Goal: Transaction & Acquisition: Purchase product/service

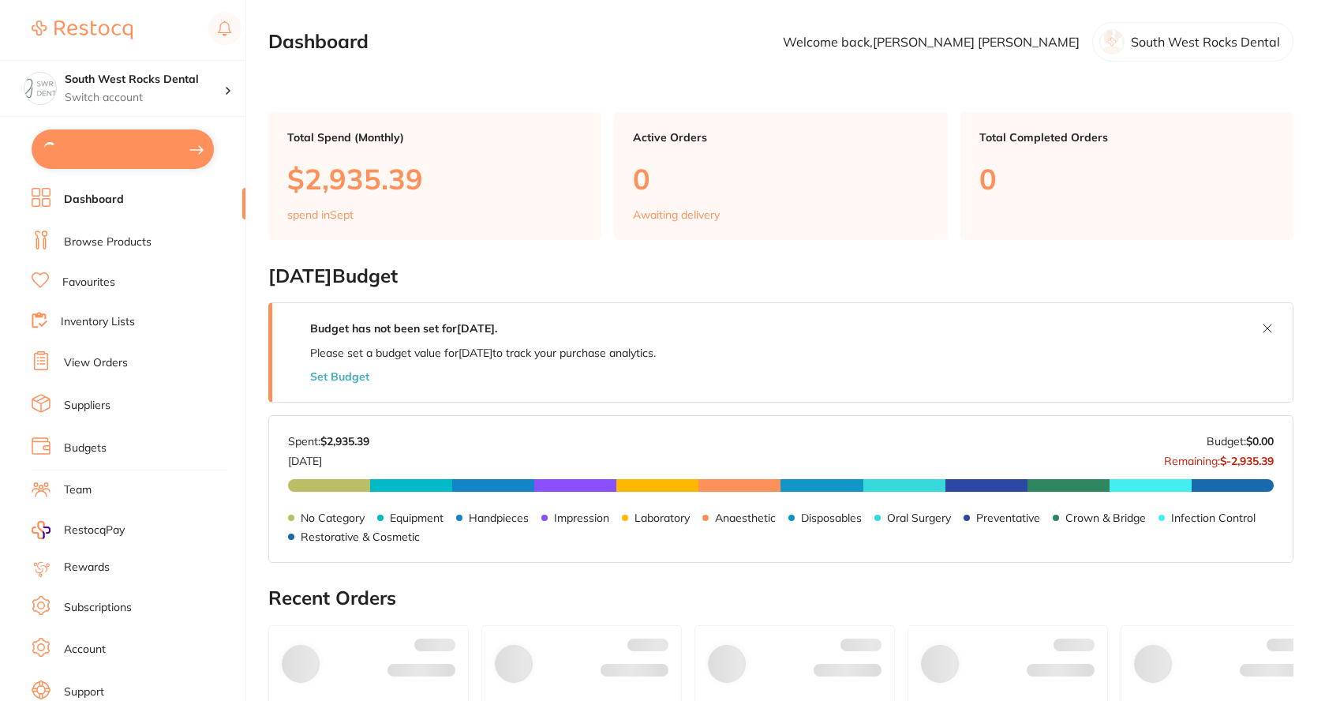
type input "3"
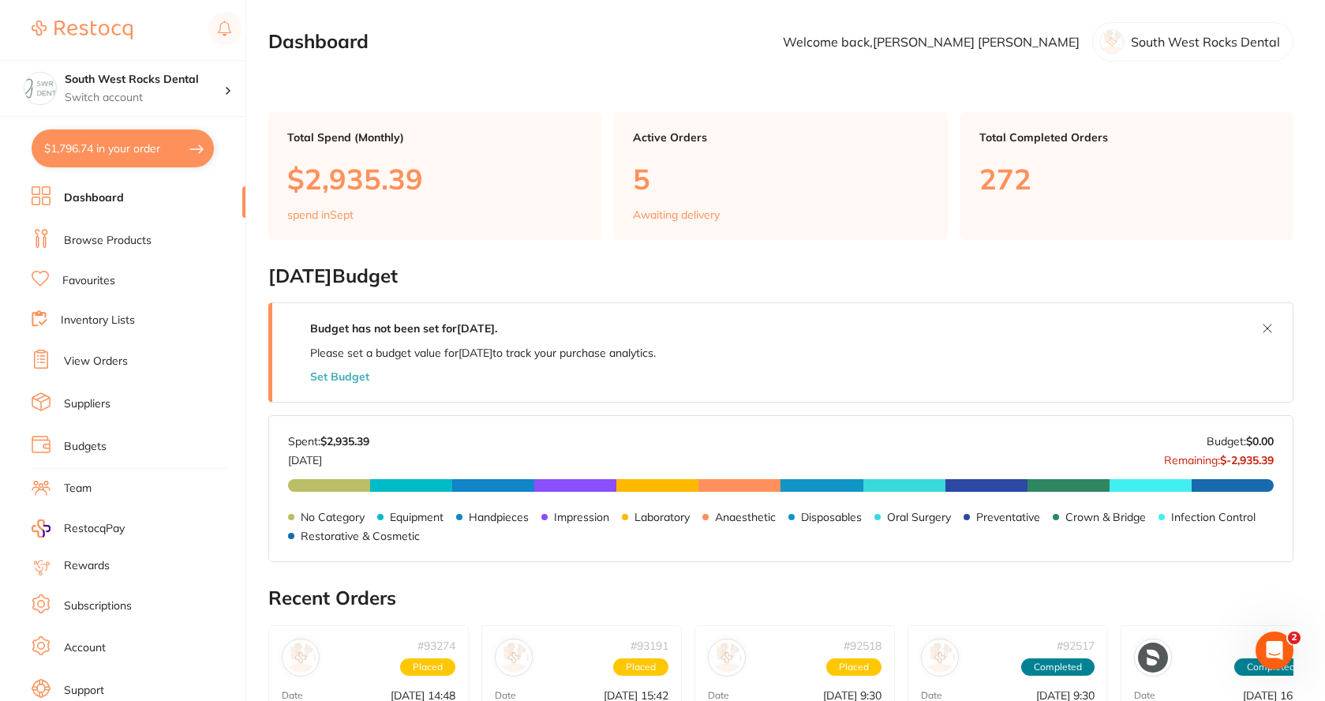
click at [125, 138] on button "$1,796.74 in your order" at bounding box center [123, 148] width 182 height 38
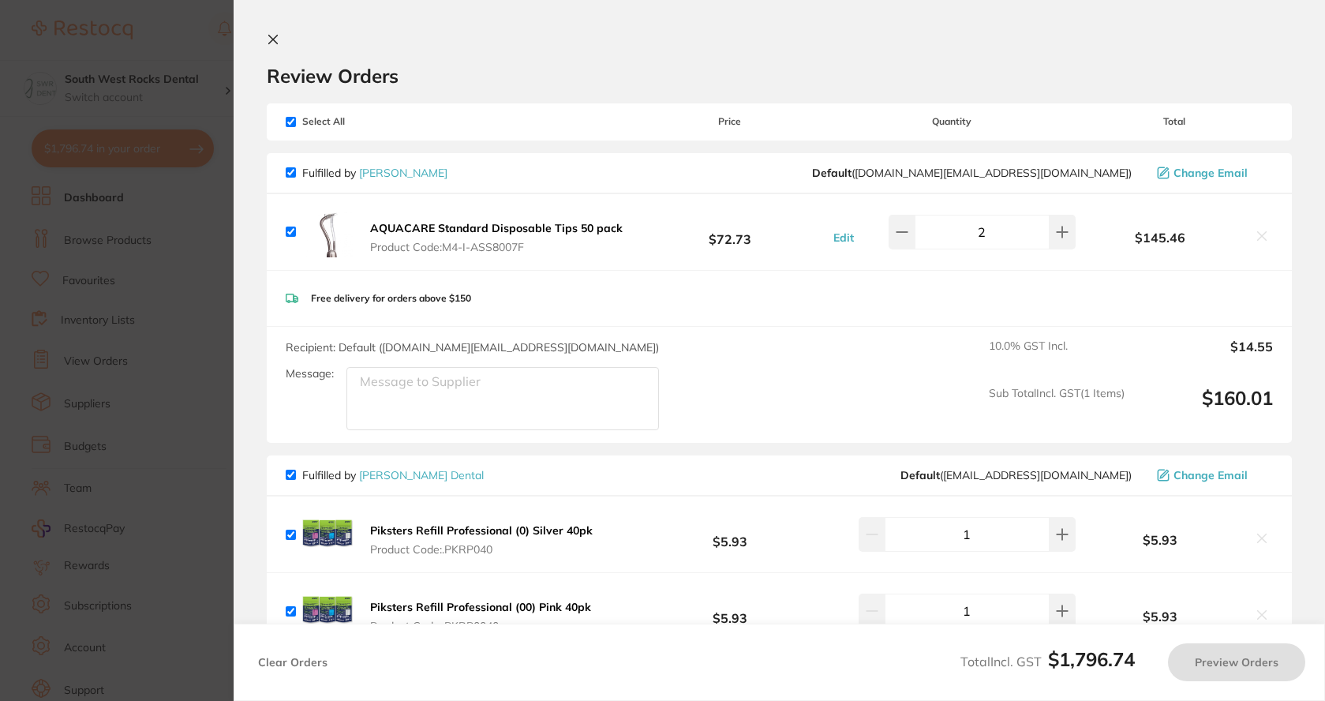
checkbox input "true"
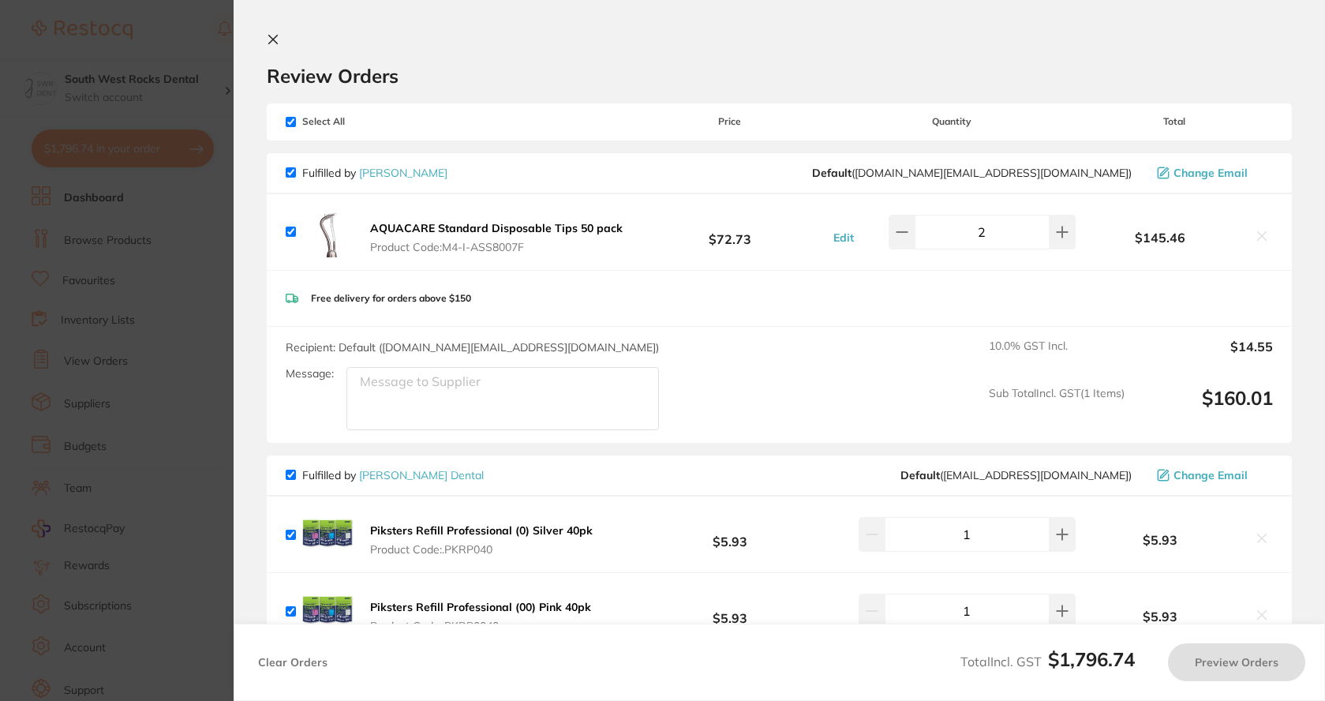
checkbox input "true"
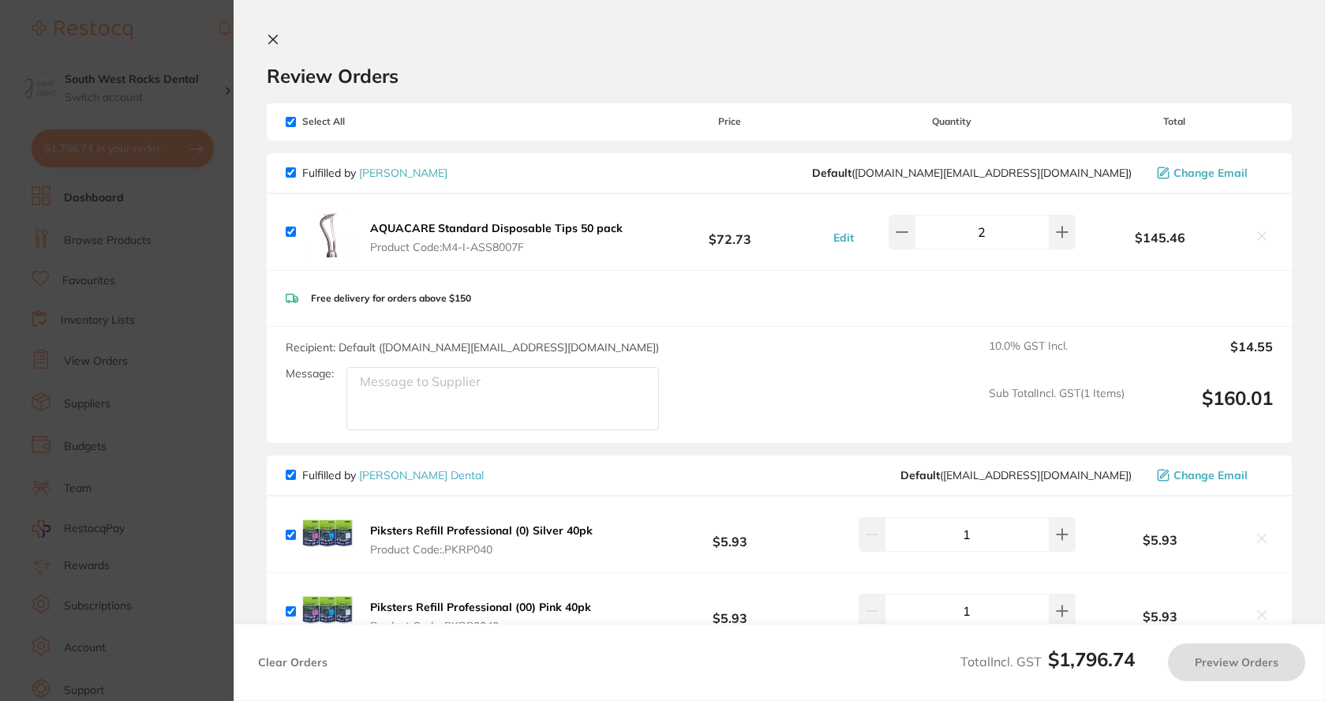
checkbox input "true"
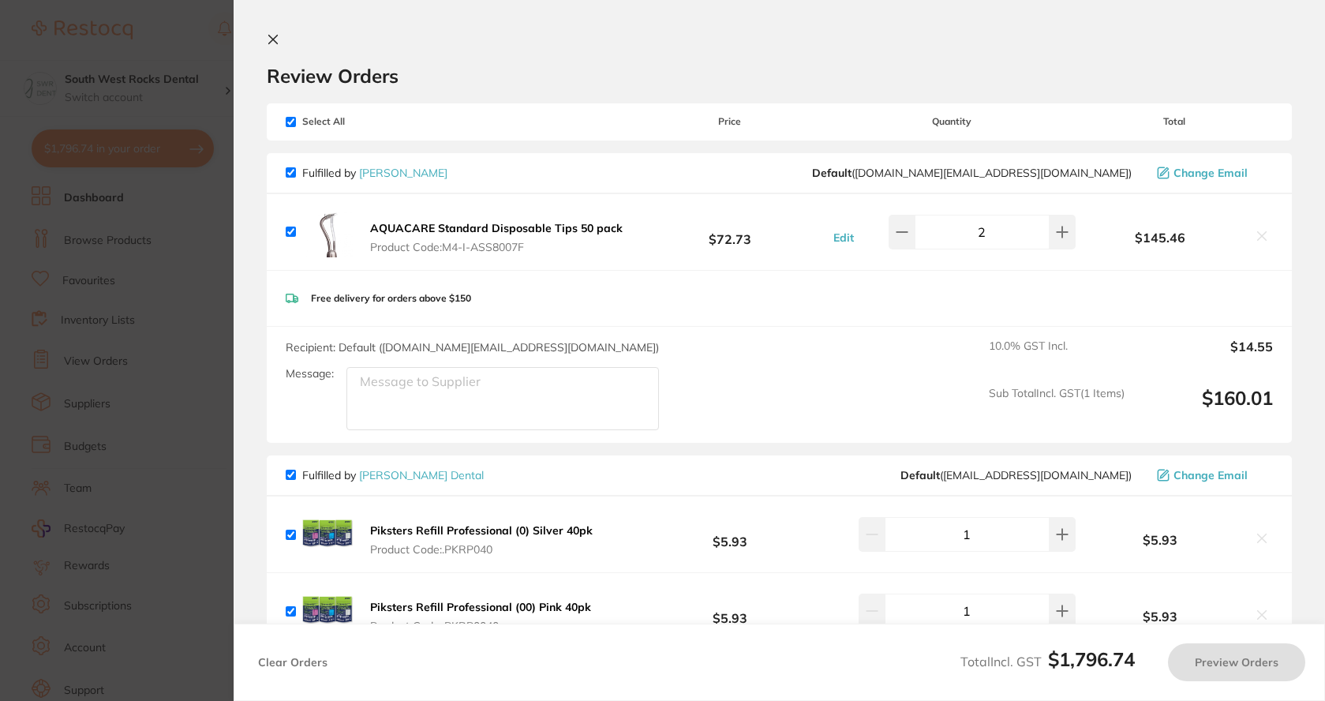
checkbox input "true"
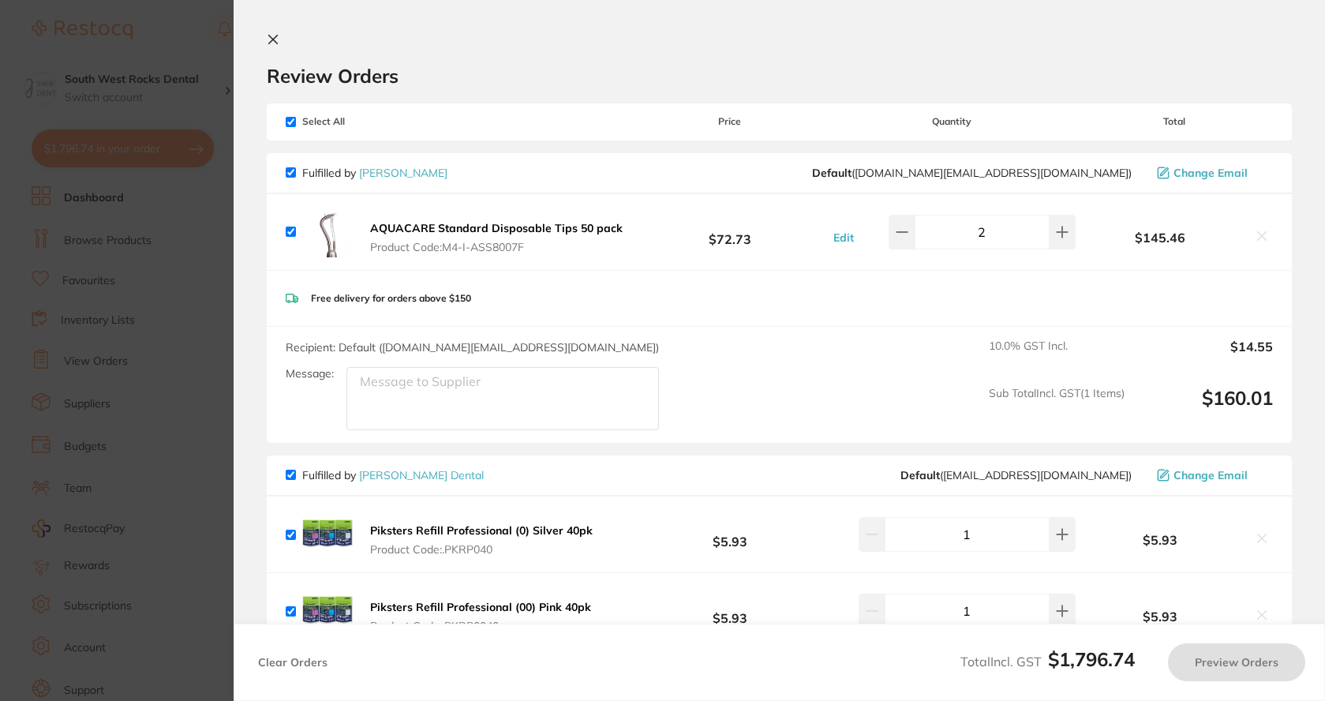
checkbox input "true"
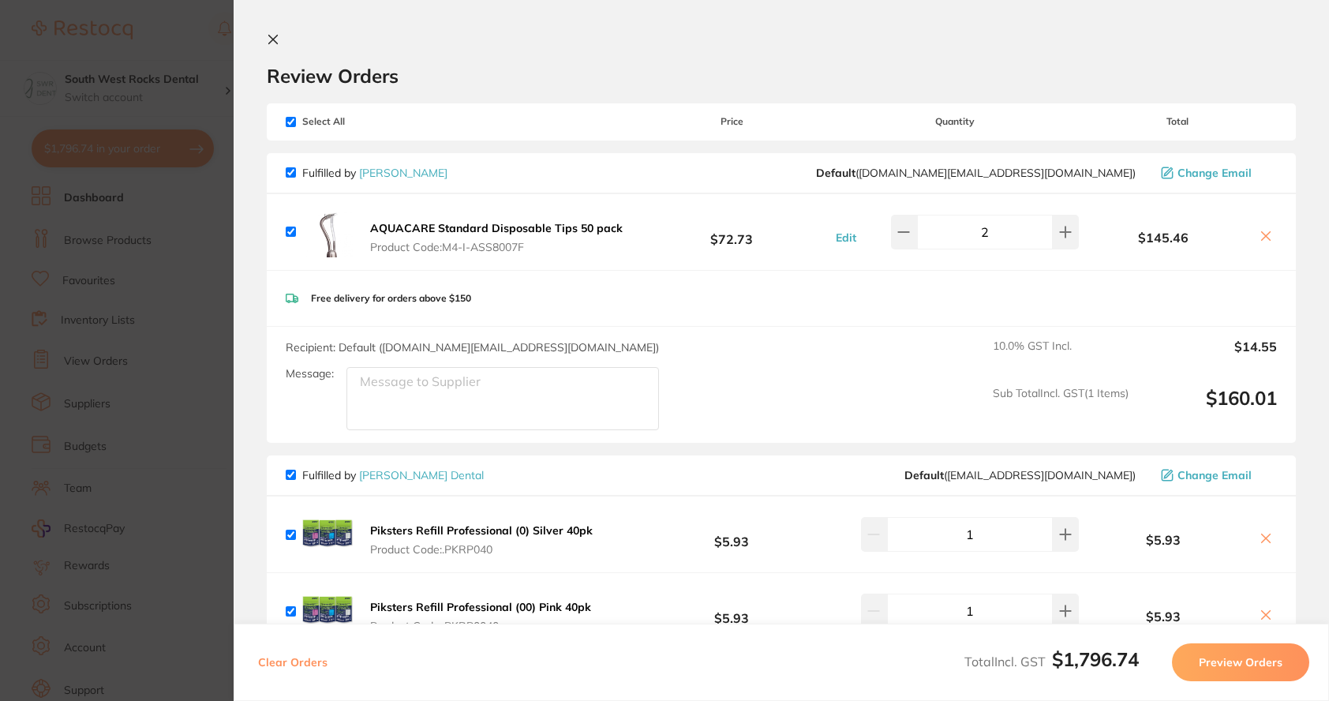
click at [291, 119] on input "checkbox" at bounding box center [291, 122] width 10 height 10
checkbox input "false"
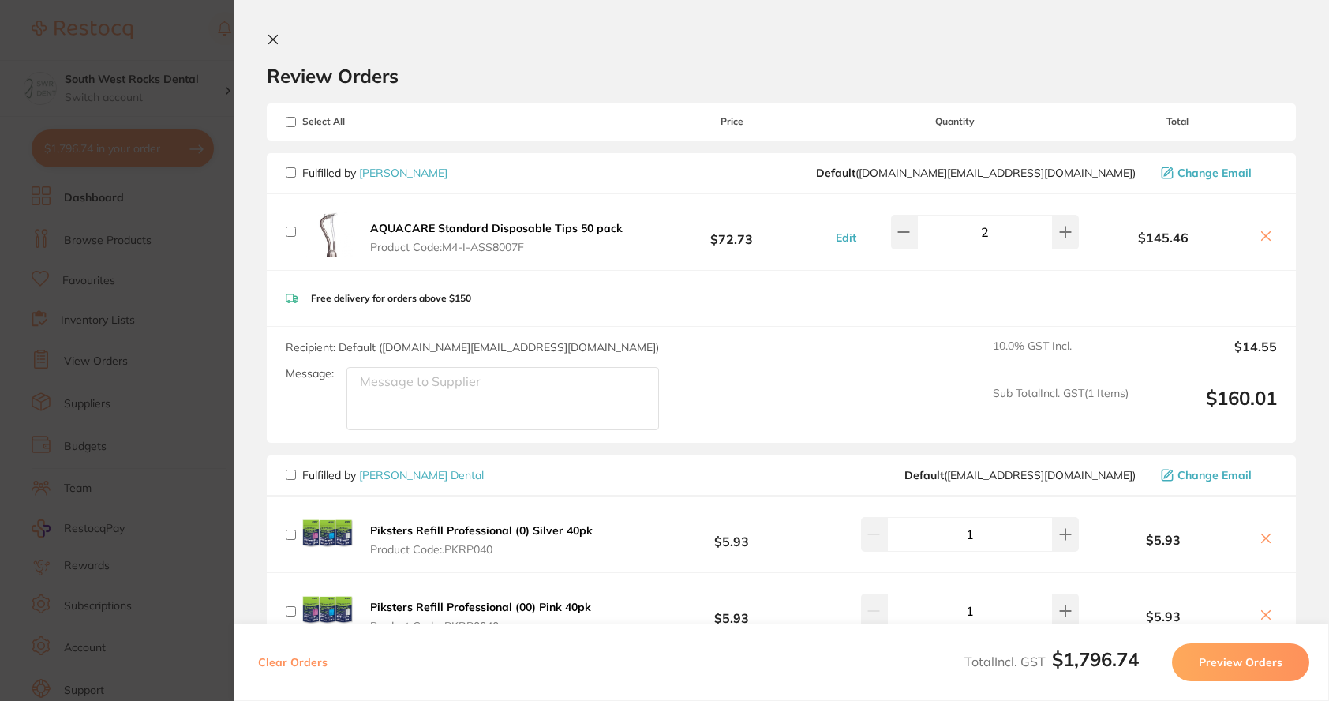
checkbox input "false"
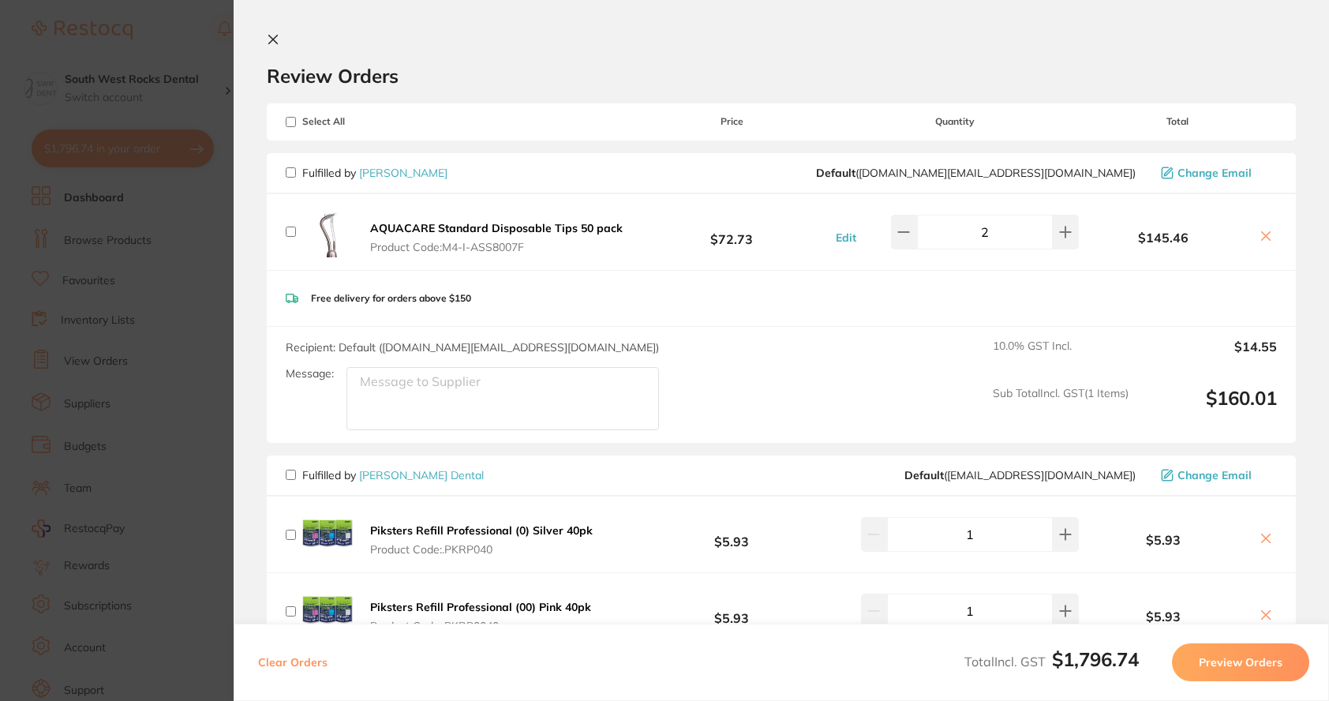
checkbox input "false"
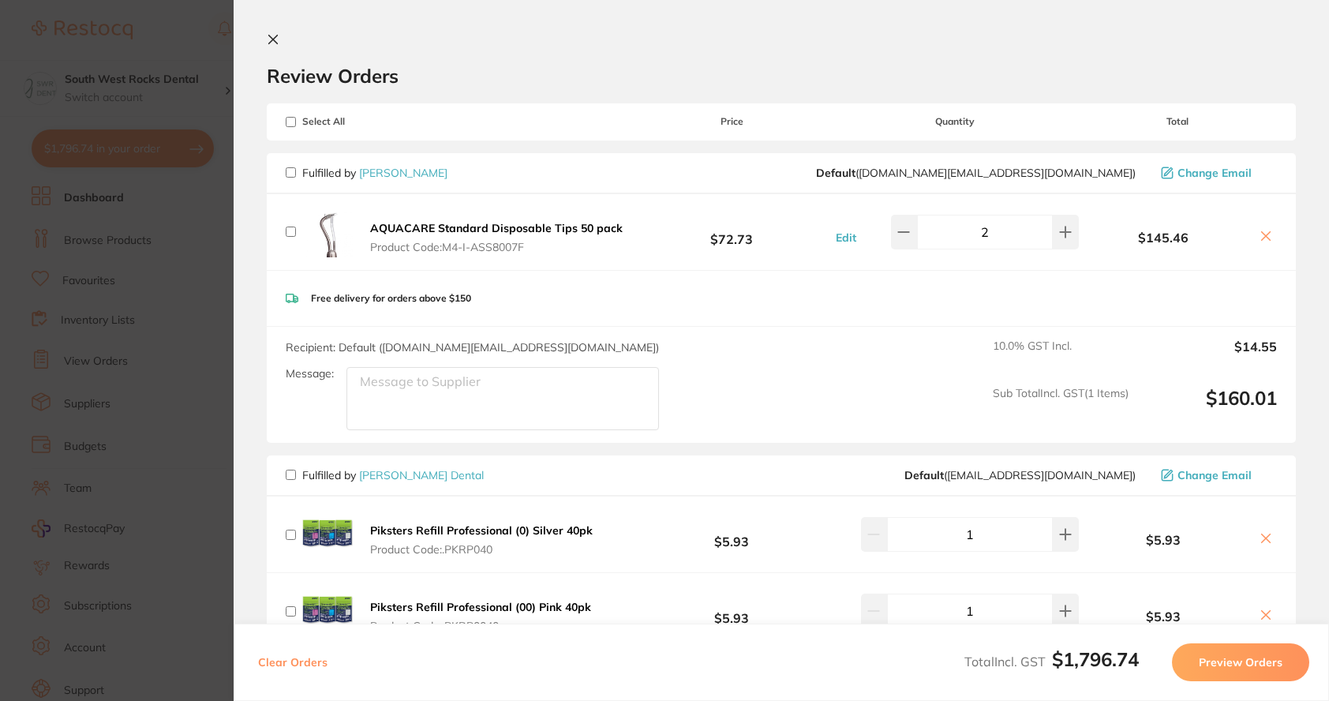
checkbox input "false"
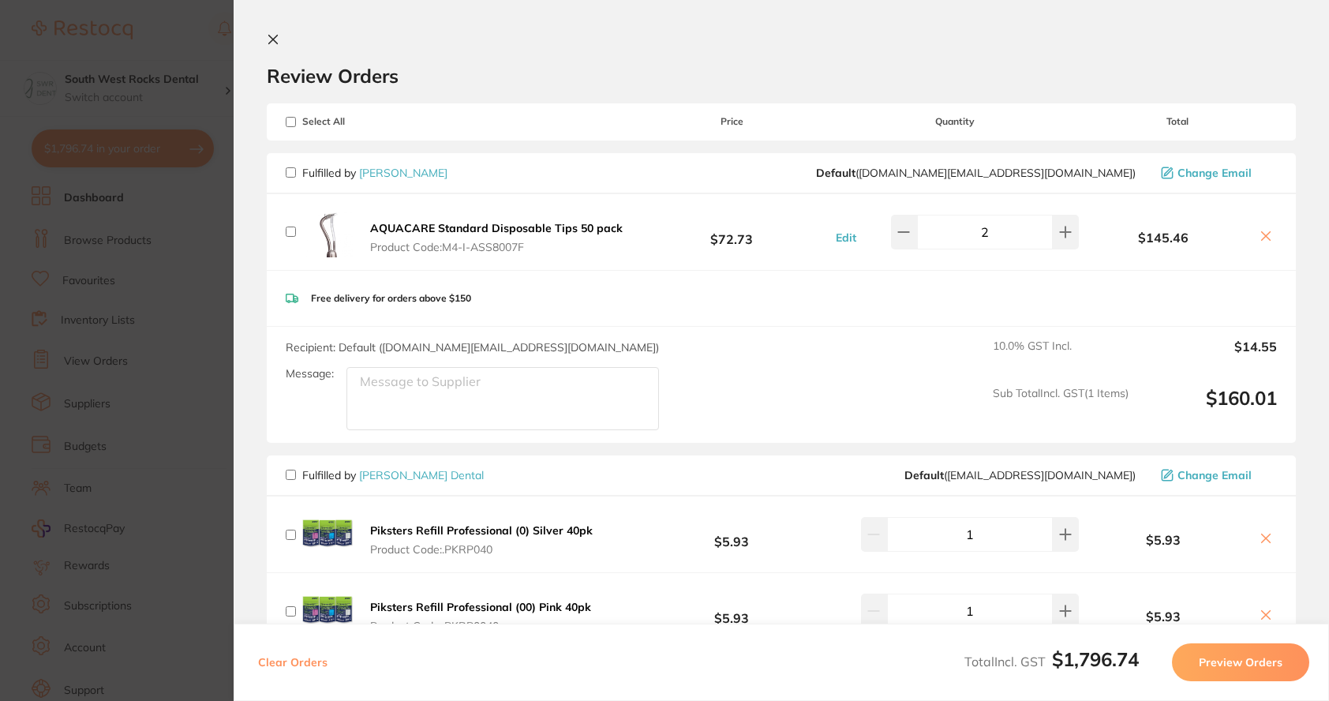
checkbox input "false"
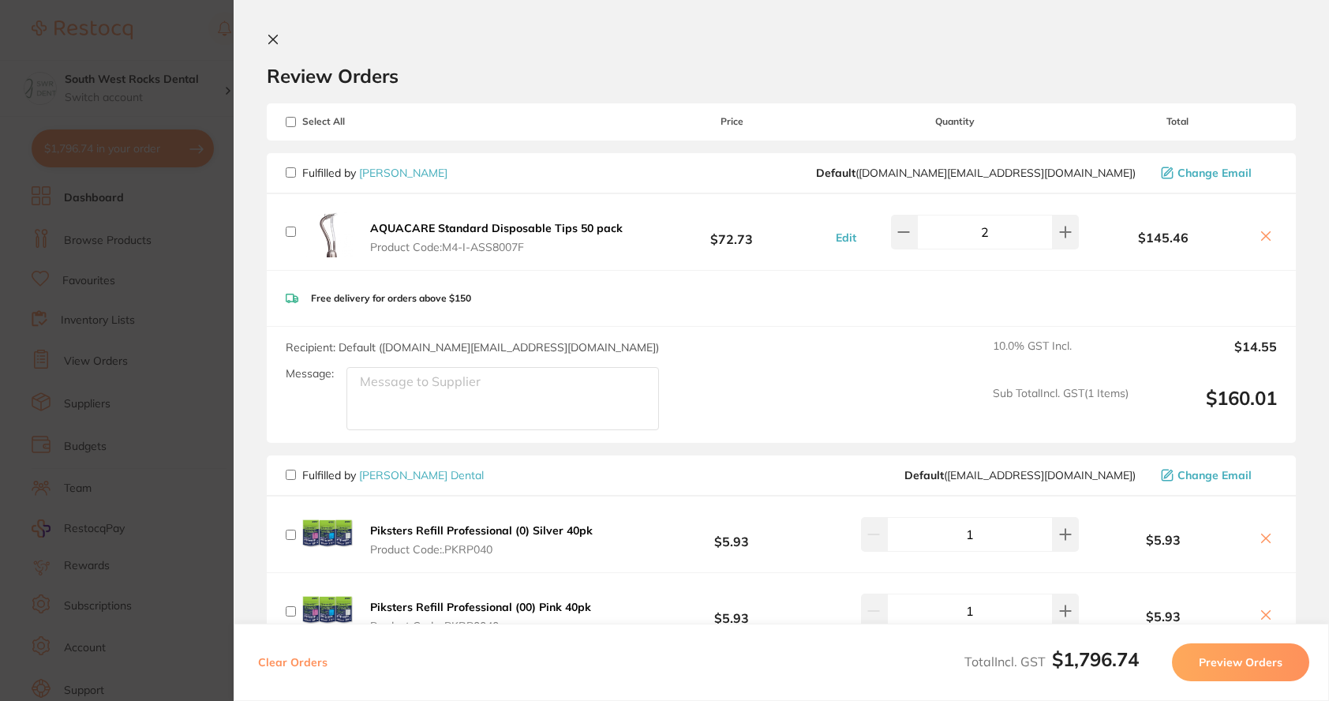
checkbox input "false"
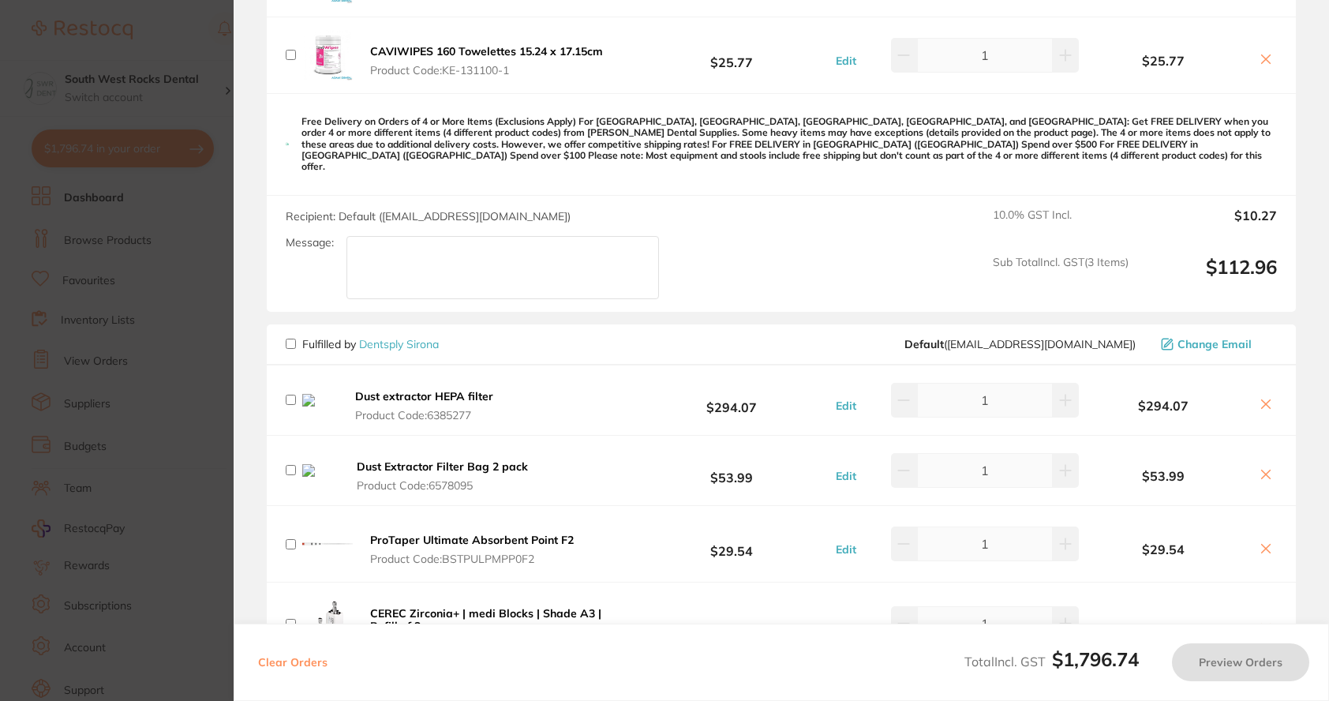
scroll to position [1973, 0]
